Goal: Navigation & Orientation: Find specific page/section

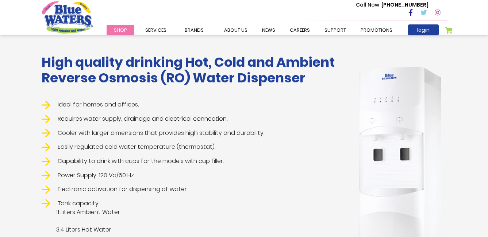
scroll to position [146, 0]
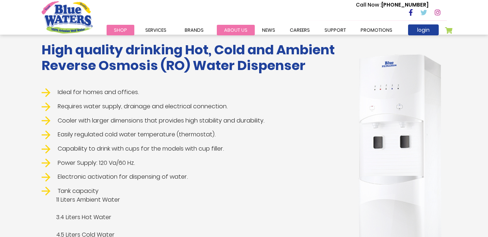
click at [233, 30] on link "about us" at bounding box center [236, 30] width 38 height 11
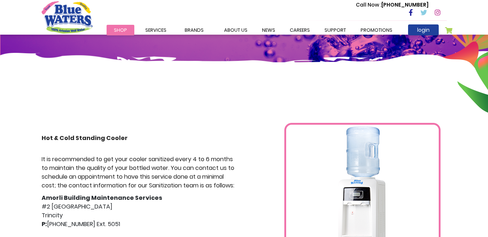
scroll to position [110, 0]
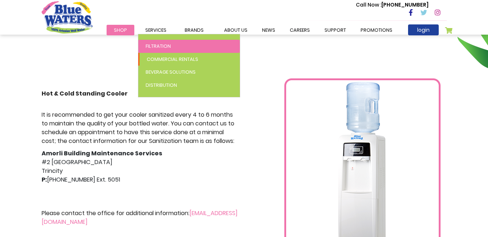
click at [159, 42] on link "Filtration" at bounding box center [188, 46] width 101 height 13
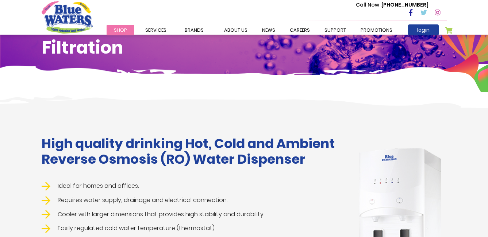
scroll to position [37, 0]
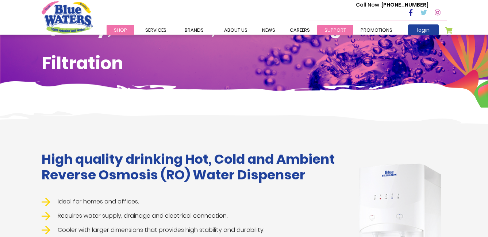
click at [323, 31] on link "support" at bounding box center [335, 30] width 36 height 11
